Goal: Transaction & Acquisition: Purchase product/service

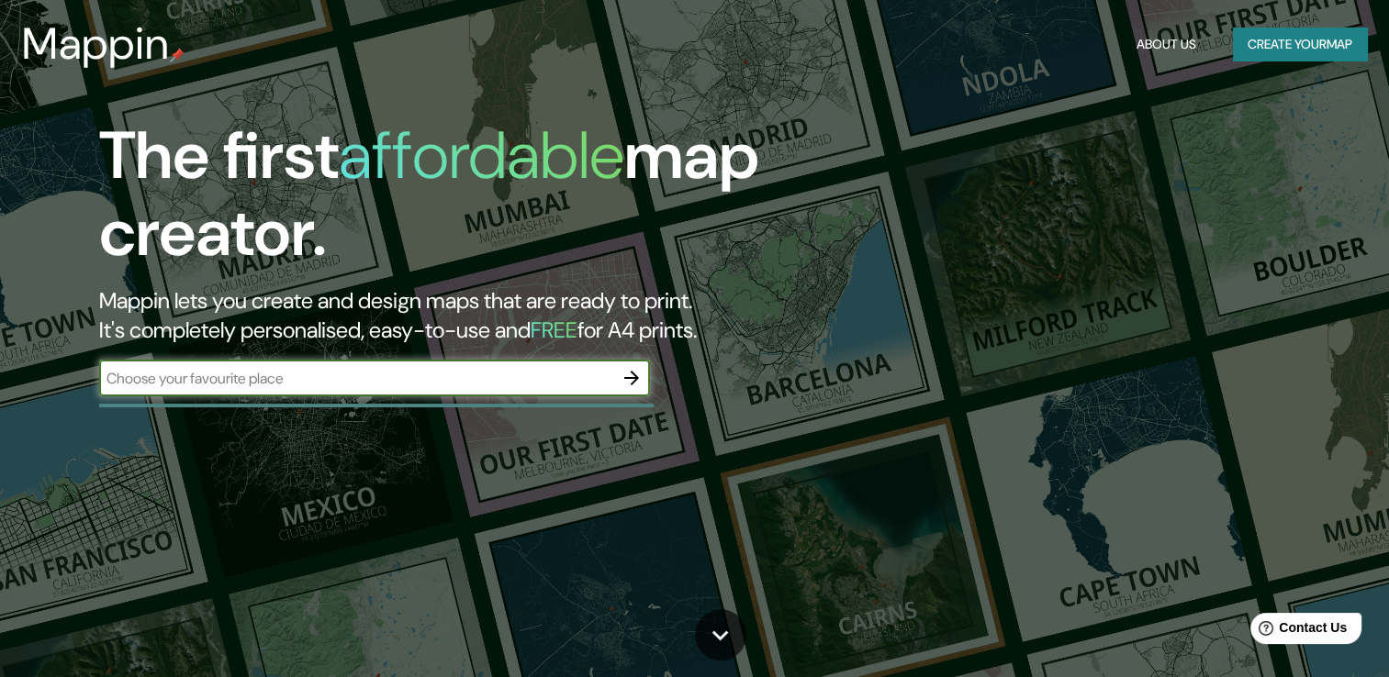
click at [469, 386] on input "text" at bounding box center [356, 378] width 514 height 21
type input "Unidad deportiva la griega"
click at [643, 379] on button "button" at bounding box center [631, 378] width 37 height 37
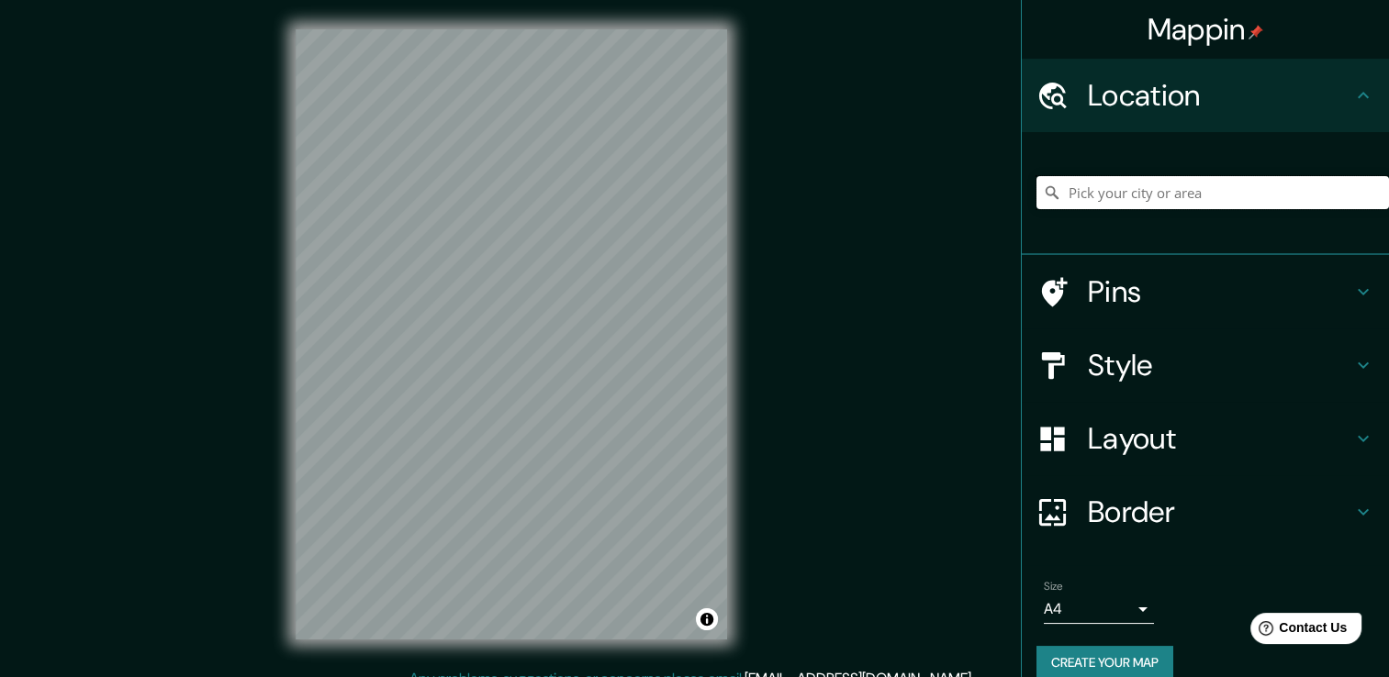
click at [1107, 194] on input "Pick your city or area" at bounding box center [1212, 192] width 353 height 33
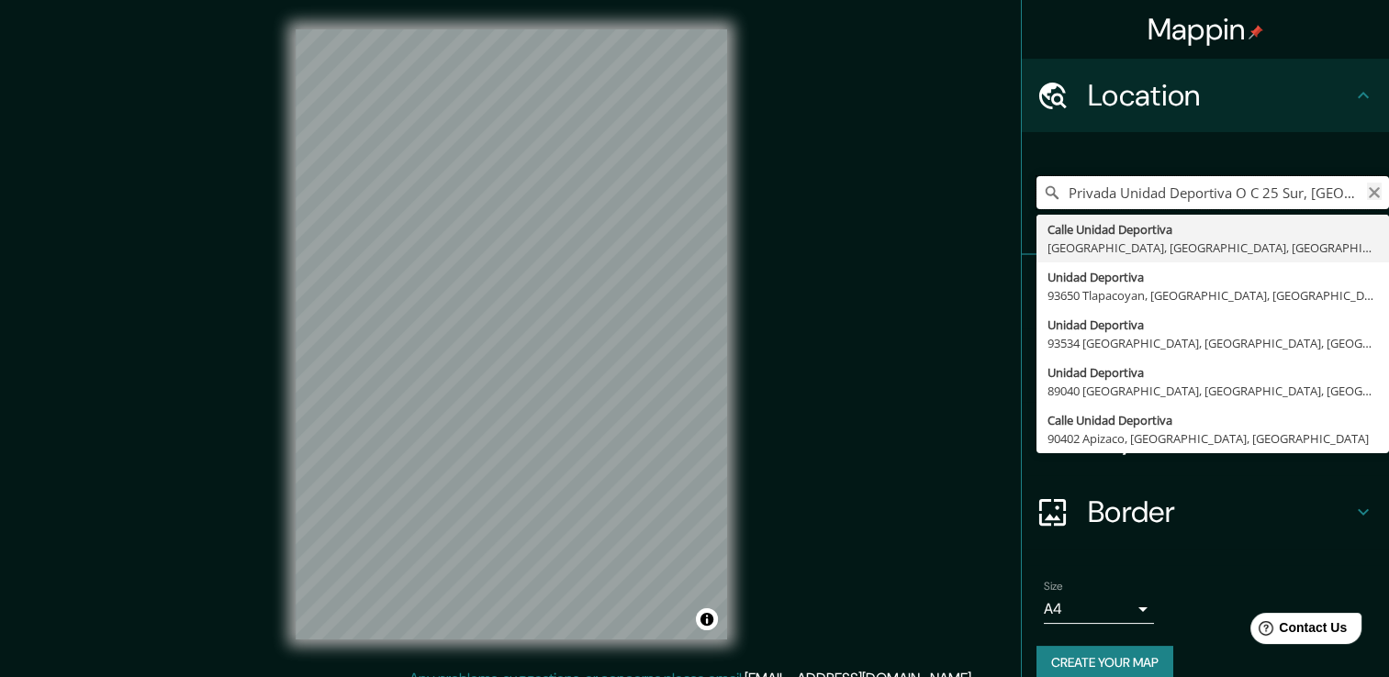
type input "Privada Unidad Deportiva O C 25 Sur, [GEOGRAPHIC_DATA], [GEOGRAPHIC_DATA], [GEO…"
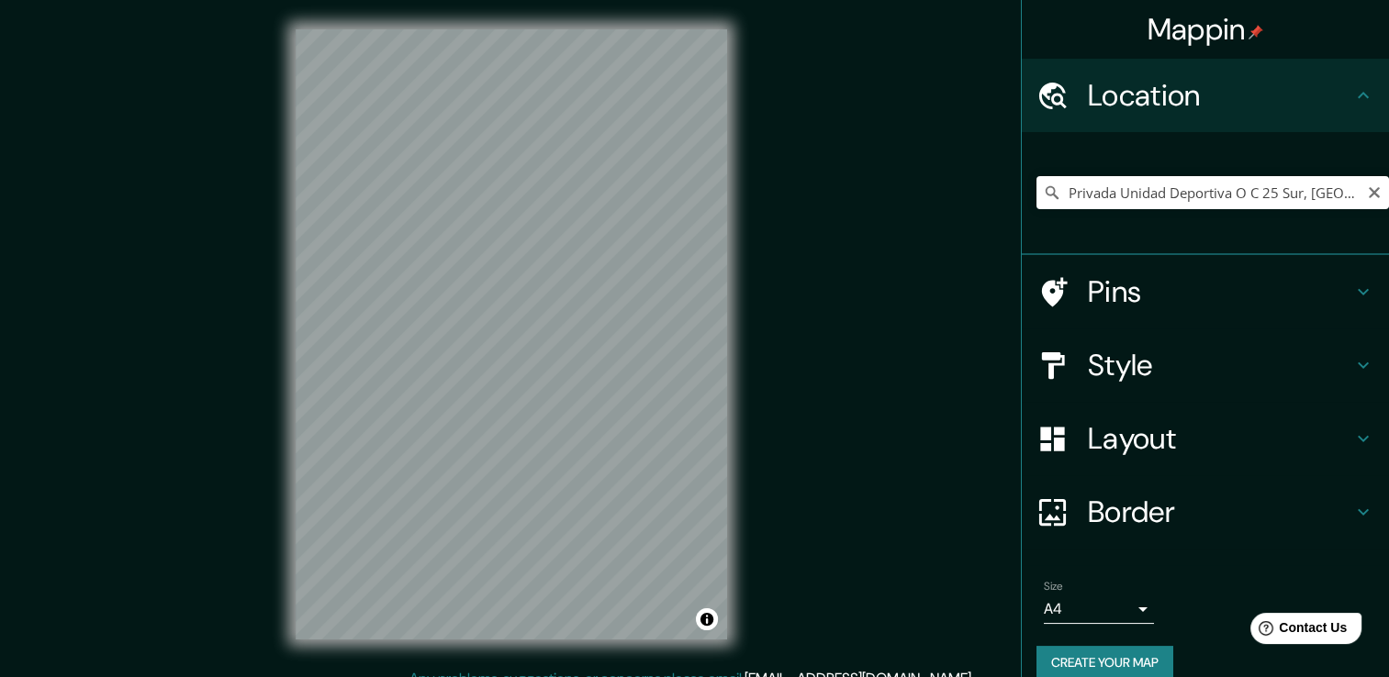
drag, startPoint x: 1357, startPoint y: 193, endPoint x: 1347, endPoint y: 193, distance: 10.1
click at [1367, 193] on icon "Clear" at bounding box center [1374, 192] width 15 height 15
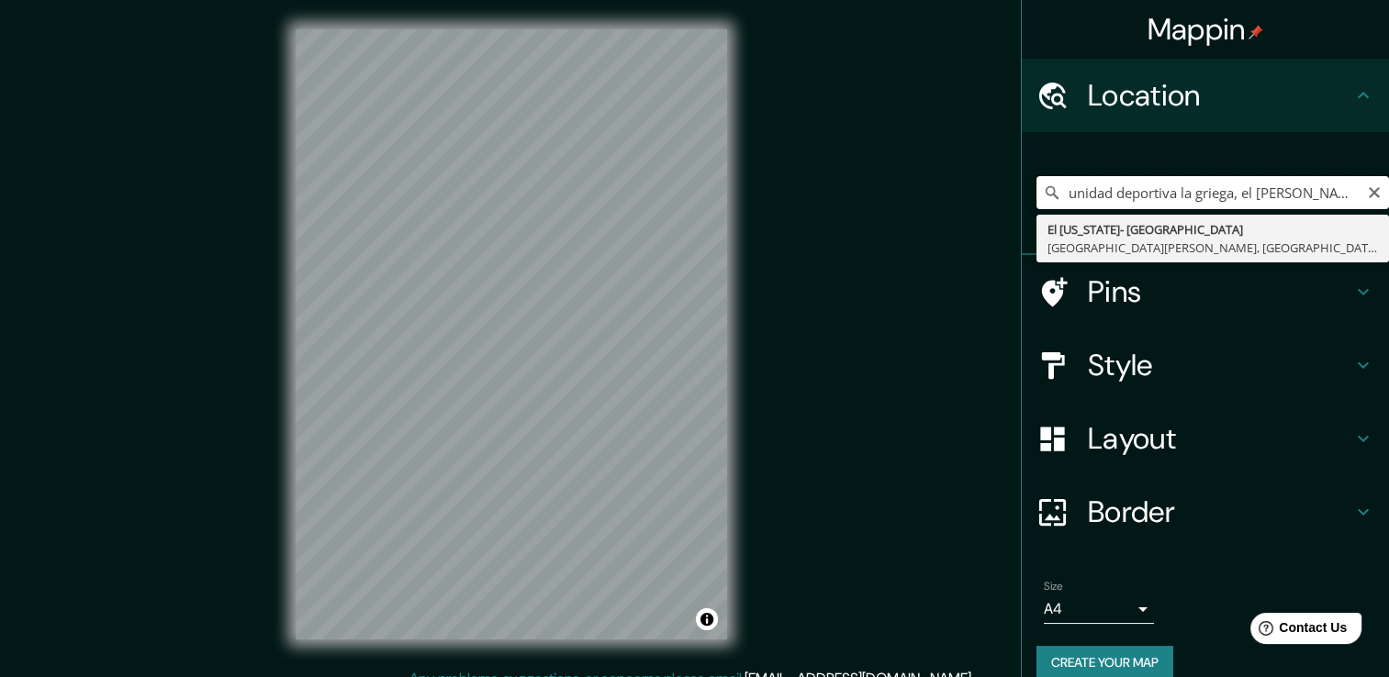
click at [1227, 191] on input "unidad deportiva la griega, el [PERSON_NAME]" at bounding box center [1212, 192] width 353 height 33
type input "unidad deportiva la griega el [PERSON_NAME]"
click at [1367, 195] on icon "Clear" at bounding box center [1374, 192] width 15 height 15
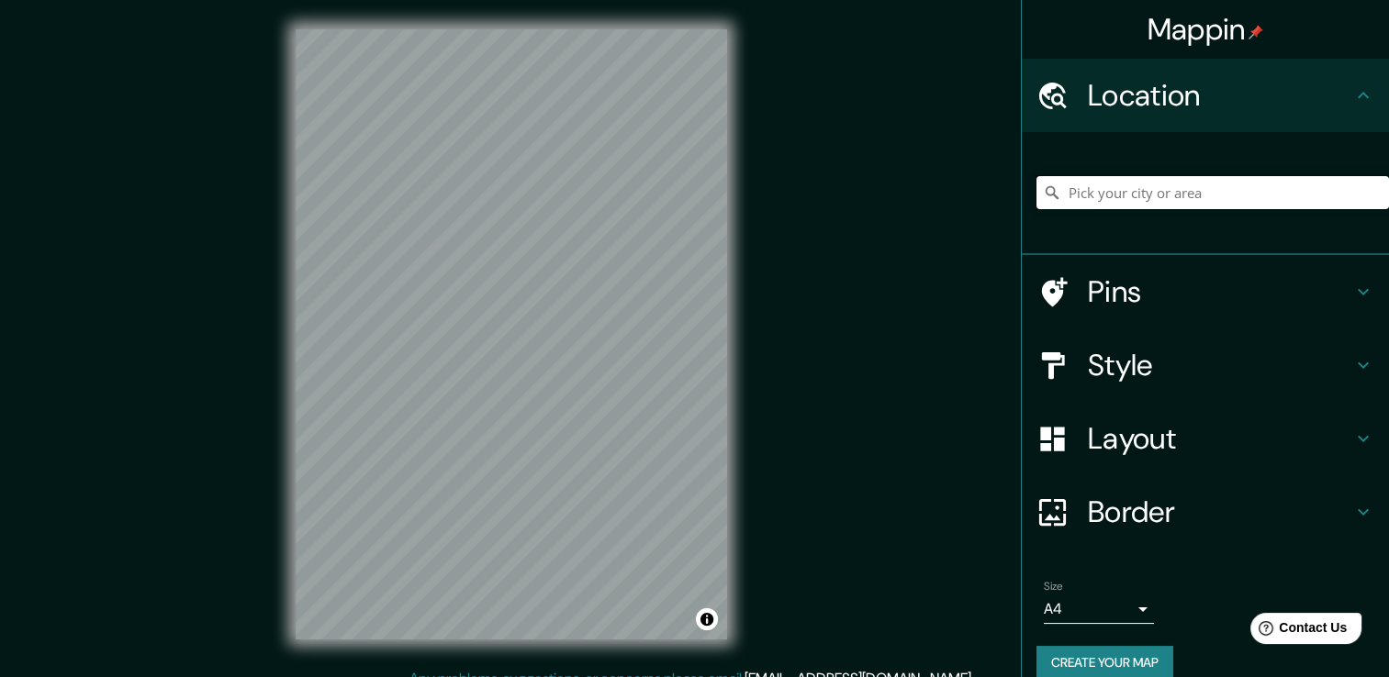
paste input "[PERSON_NAME]. 500, 76249 [GEOGRAPHIC_DATA], Qro."
type input "La Griega, [GEOGRAPHIC_DATA], 76249, [GEOGRAPHIC_DATA]"
click at [1196, 371] on h4 "Style" at bounding box center [1220, 365] width 264 height 37
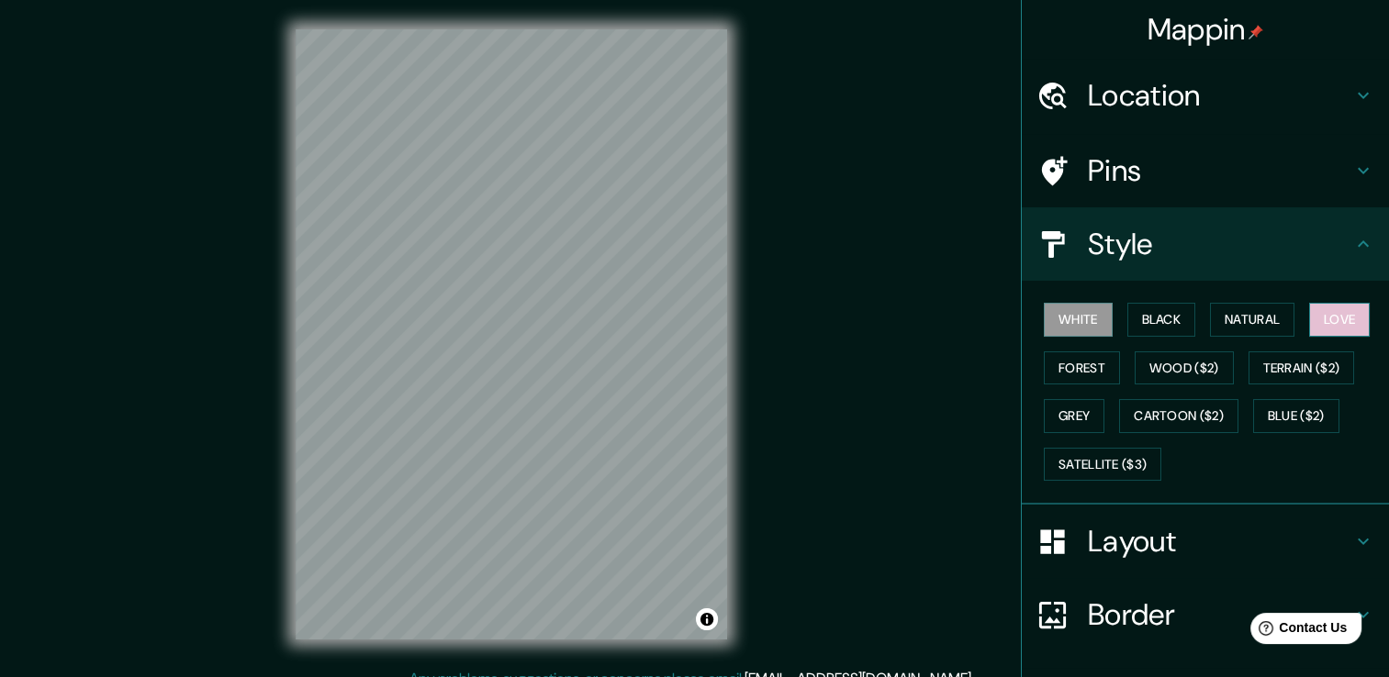
click at [1336, 333] on button "Love" at bounding box center [1339, 320] width 61 height 34
click at [1141, 273] on div "Style" at bounding box center [1205, 243] width 367 height 73
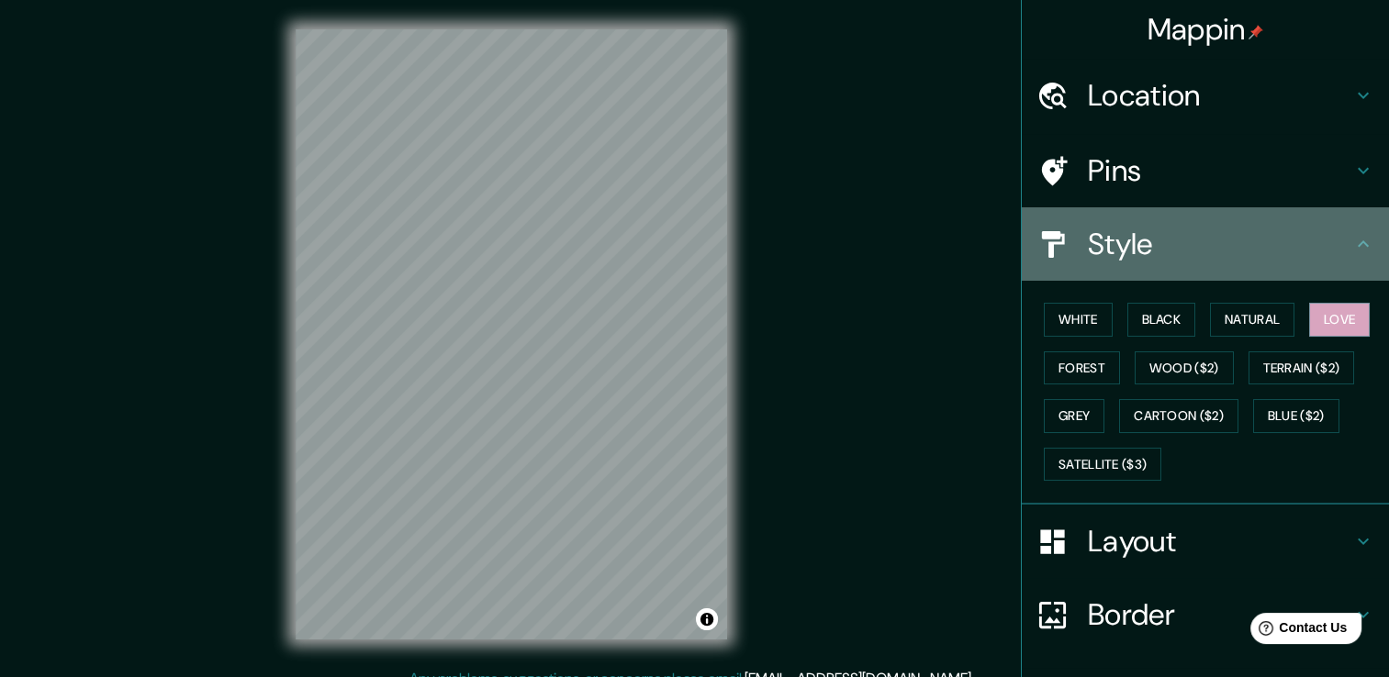
click at [1153, 232] on h4 "Style" at bounding box center [1220, 244] width 264 height 37
